Goal: Task Accomplishment & Management: Manage account settings

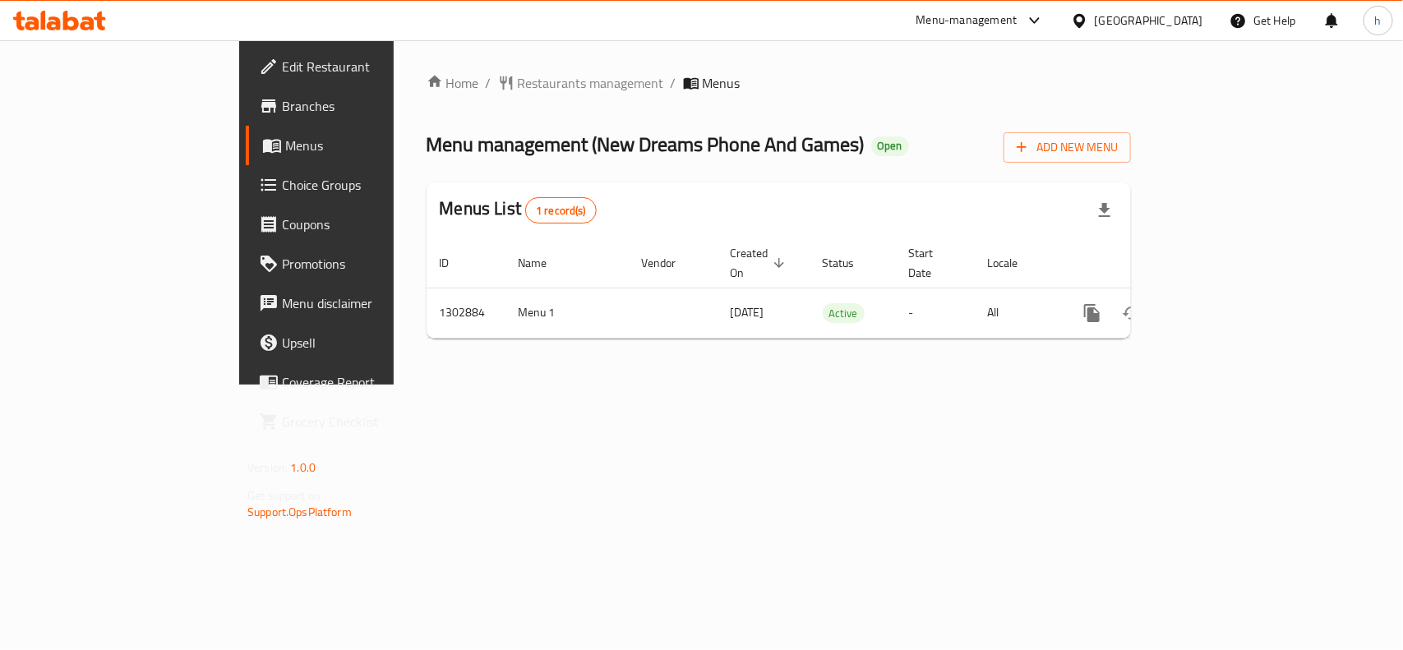
click at [285, 150] on span "Menus" at bounding box center [372, 146] width 175 height 20
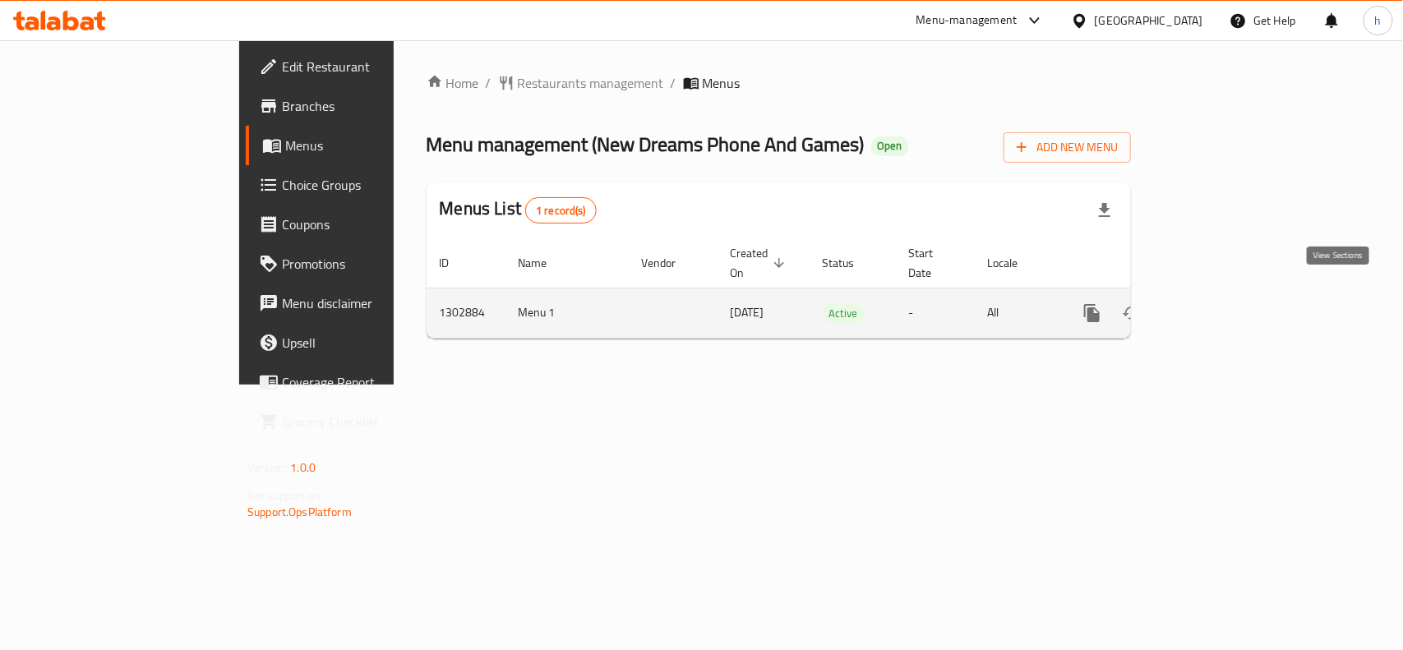
click at [1221, 303] on icon "enhanced table" at bounding box center [1211, 313] width 20 height 20
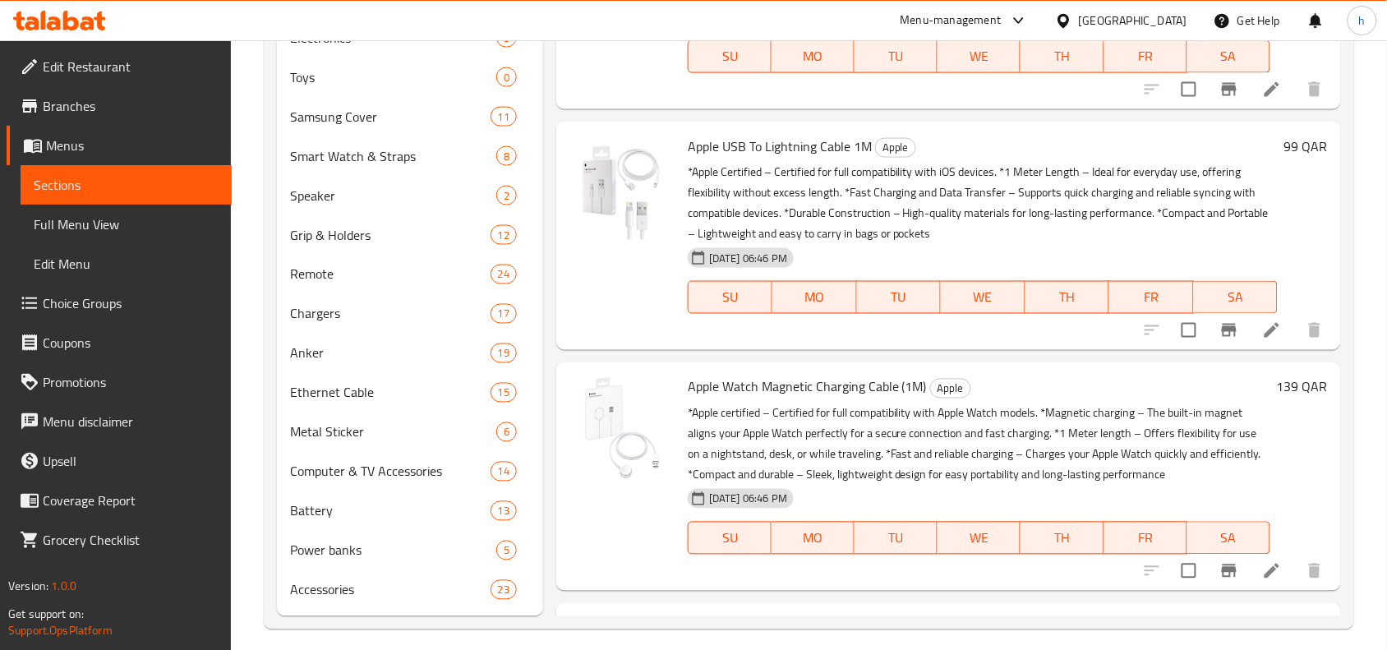
scroll to position [671, 0]
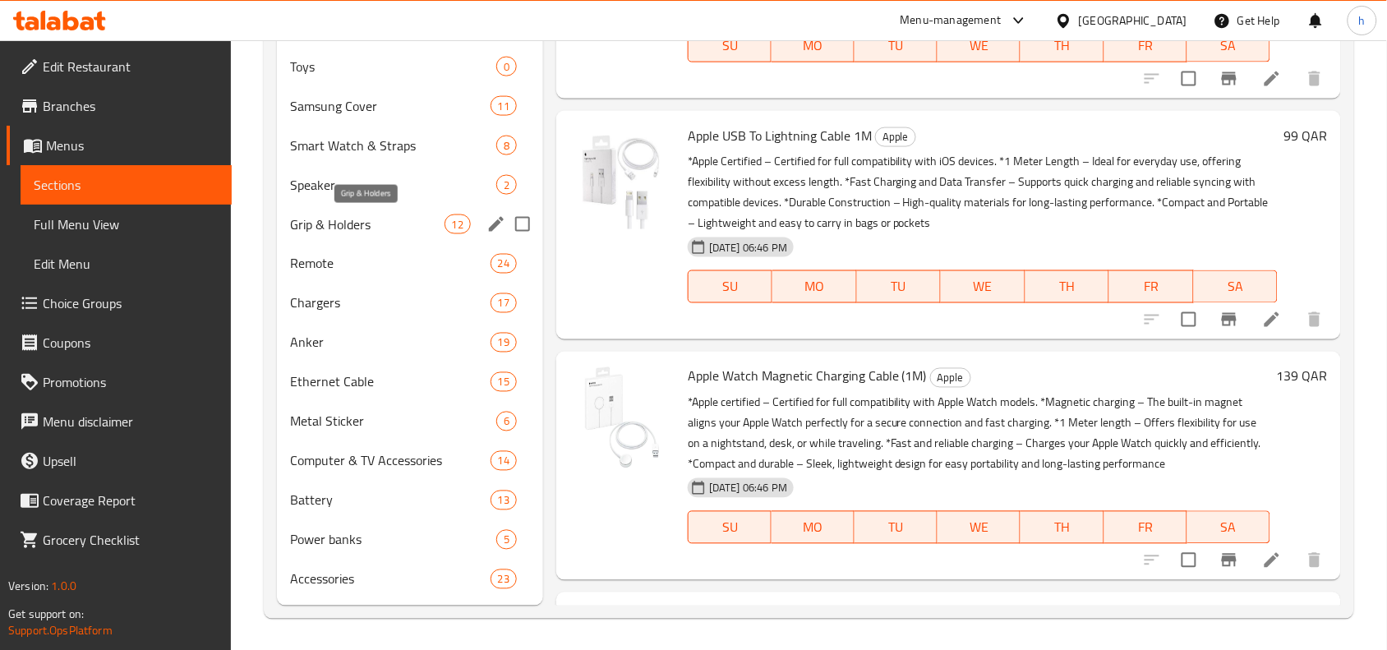
click at [385, 218] on span "Grip & Holders" at bounding box center [367, 225] width 154 height 20
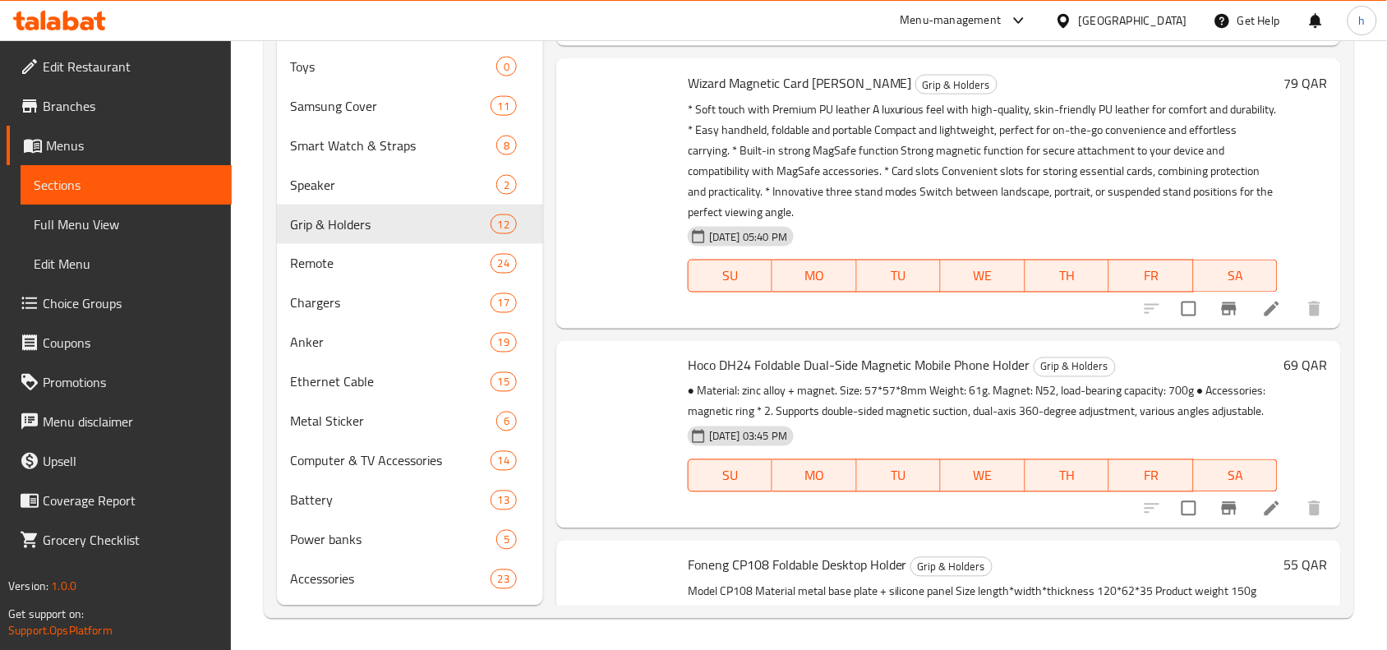
scroll to position [1761, 0]
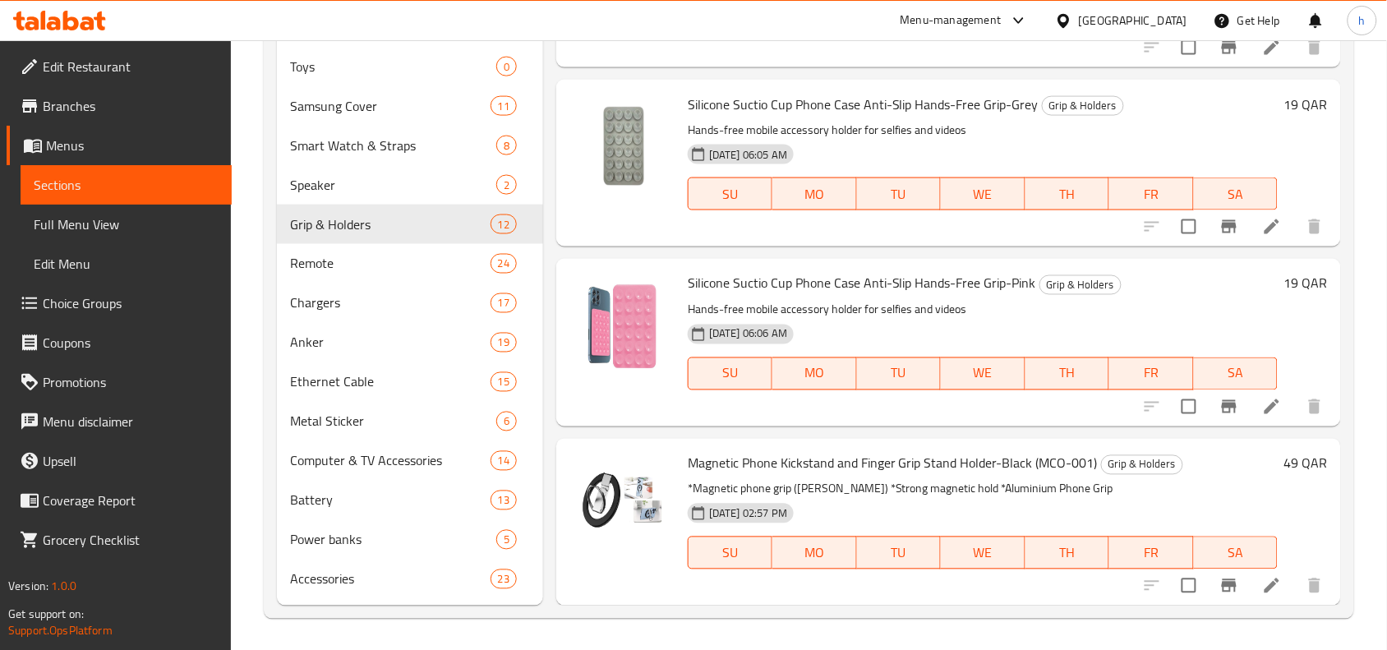
click at [884, 455] on span "Magnetic Phone Kickstand and Finger Grip Stand Holder-Black (MCO-001)" at bounding box center [893, 463] width 410 height 25
click at [626, 504] on img at bounding box center [622, 504] width 105 height 105
drag, startPoint x: 796, startPoint y: 473, endPoint x: 778, endPoint y: 487, distance: 23.4
click at [796, 473] on span "Magnetic Phone Kickstand and Finger Grip Stand Holder-Black (MCO-001)" at bounding box center [893, 463] width 410 height 25
click at [730, 512] on span "[DATE] 02:57 PM" at bounding box center [748, 514] width 91 height 16
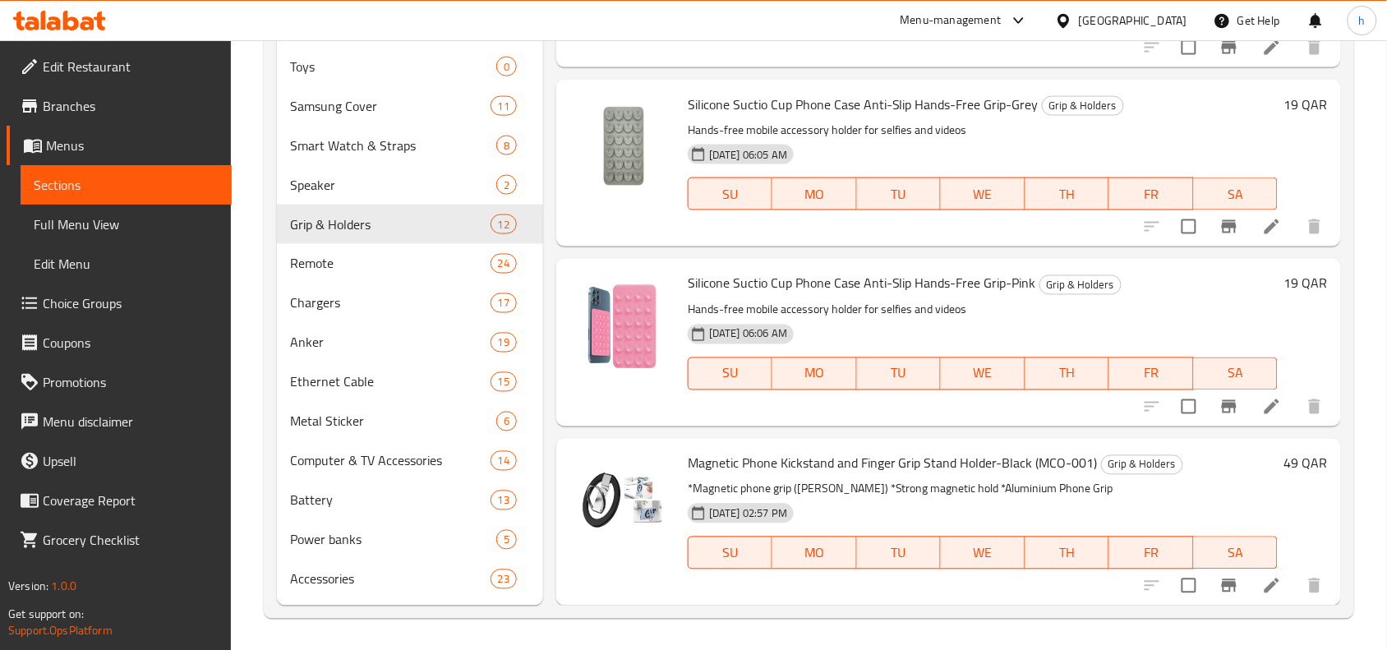
click at [938, 483] on p "*Magnetic phone grip ([PERSON_NAME]) *Strong magnetic hold *Aluminium Phone Grip" at bounding box center [983, 489] width 590 height 21
click at [1063, 463] on span "Magnetic Phone Kickstand and Finger Grip Stand Holder-Black (MCO-001)" at bounding box center [893, 463] width 410 height 25
click at [1161, 467] on span "Grip & Holders" at bounding box center [1142, 464] width 81 height 19
